Goal: Entertainment & Leisure: Consume media (video, audio)

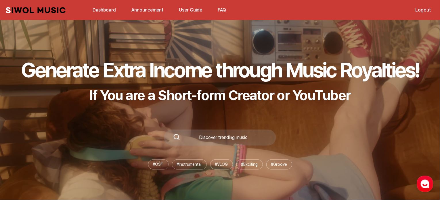
click at [136, 10] on link "Announcement" at bounding box center [147, 10] width 39 height 12
click at [101, 7] on link "Dashboard" at bounding box center [104, 10] width 30 height 12
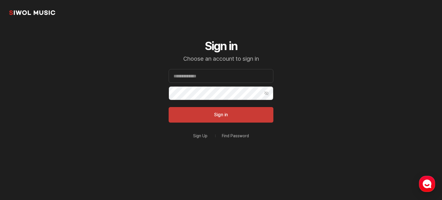
click at [222, 84] on form "Email Password Show Password Sign in" at bounding box center [221, 96] width 105 height 54
click at [218, 75] on input "Email" at bounding box center [221, 76] width 105 height 14
type input "**********"
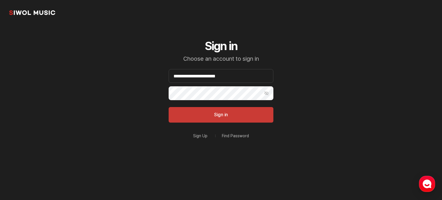
click at [169, 107] on button "Sign in" at bounding box center [221, 115] width 105 height 16
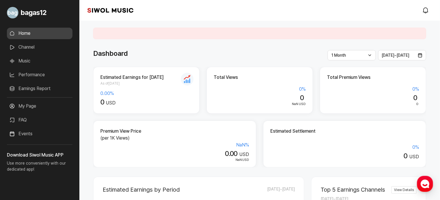
drag, startPoint x: 122, startPoint y: 35, endPoint x: 33, endPoint y: 47, distance: 89.4
click at [33, 47] on link "Channel" at bounding box center [40, 47] width 66 height 12
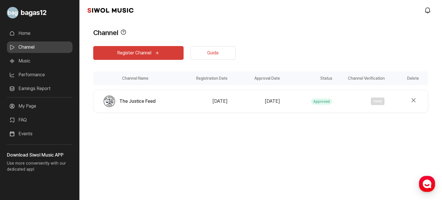
click at [31, 47] on link "Channel" at bounding box center [40, 47] width 66 height 12
click at [38, 62] on link "Music" at bounding box center [40, 61] width 66 height 12
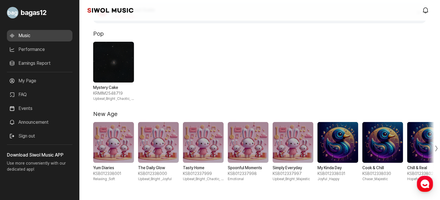
scroll to position [86, 0]
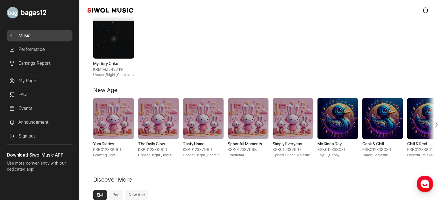
click at [118, 45] on span "1 / 1" at bounding box center [113, 38] width 41 height 41
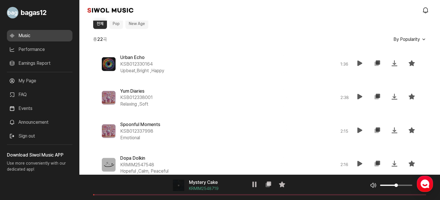
scroll to position [259, 0]
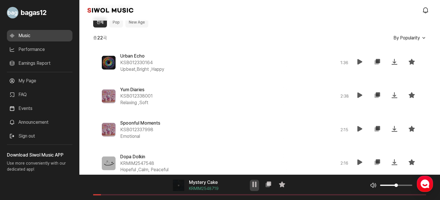
click at [258, 184] on button "재생" at bounding box center [254, 185] width 9 height 11
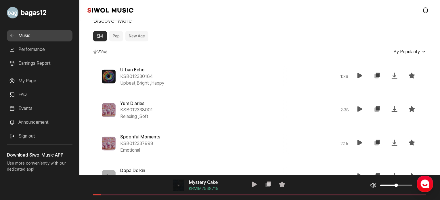
scroll to position [288, 0]
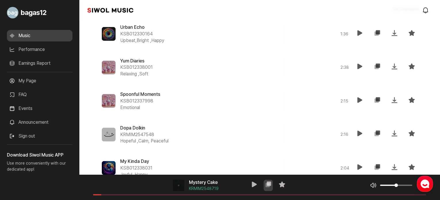
click at [267, 183] on icon at bounding box center [268, 184] width 7 height 7
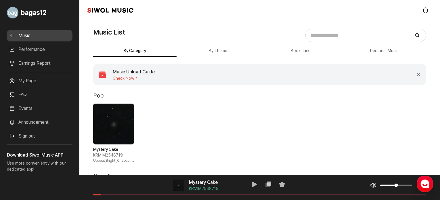
scroll to position [0, 0]
click at [132, 77] on span "Check Now" at bounding box center [134, 79] width 42 height 5
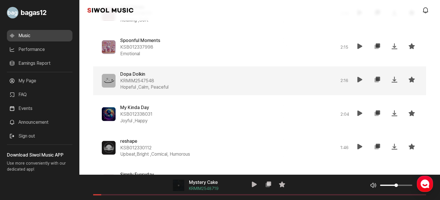
scroll to position [345, 0]
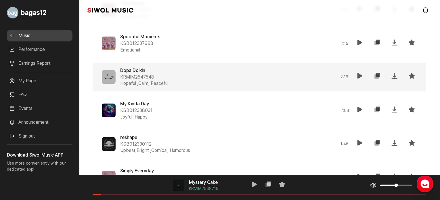
click at [380, 75] on icon at bounding box center [377, 76] width 7 height 7
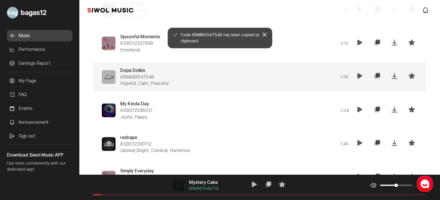
click at [357, 75] on icon at bounding box center [360, 76] width 7 height 7
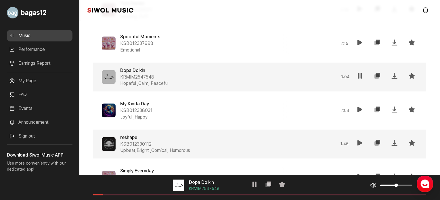
click at [362, 144] on icon at bounding box center [360, 143] width 7 height 7
click at [149, 193] on div "음악 플레이어 reshape KSB012330112 재생 복사 즐겨찾기 음악 볼륨 조절 음원 길이" at bounding box center [259, 187] width 361 height 25
click at [136, 195] on span at bounding box center [259, 194] width 333 height 1
click at [259, 187] on button "재생" at bounding box center [254, 185] width 9 height 11
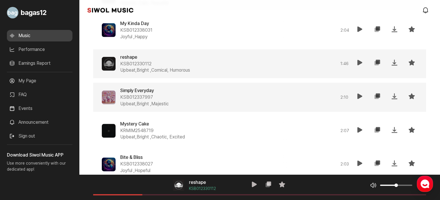
scroll to position [432, 0]
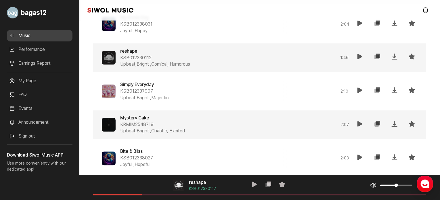
click at [381, 123] on button "복사" at bounding box center [378, 125] width 12 height 14
